Goal: Find specific page/section: Find specific page/section

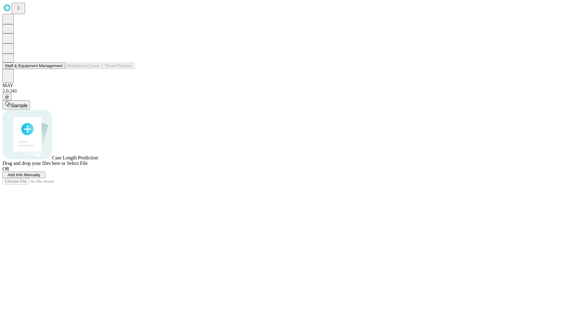
click at [59, 69] on button "Staff & Equipment Management" at bounding box center [33, 65] width 63 height 6
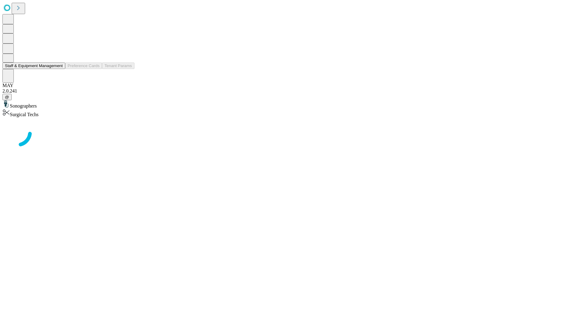
click at [59, 69] on button "Staff & Equipment Management" at bounding box center [33, 65] width 63 height 6
